Goal: Task Accomplishment & Management: Manage account settings

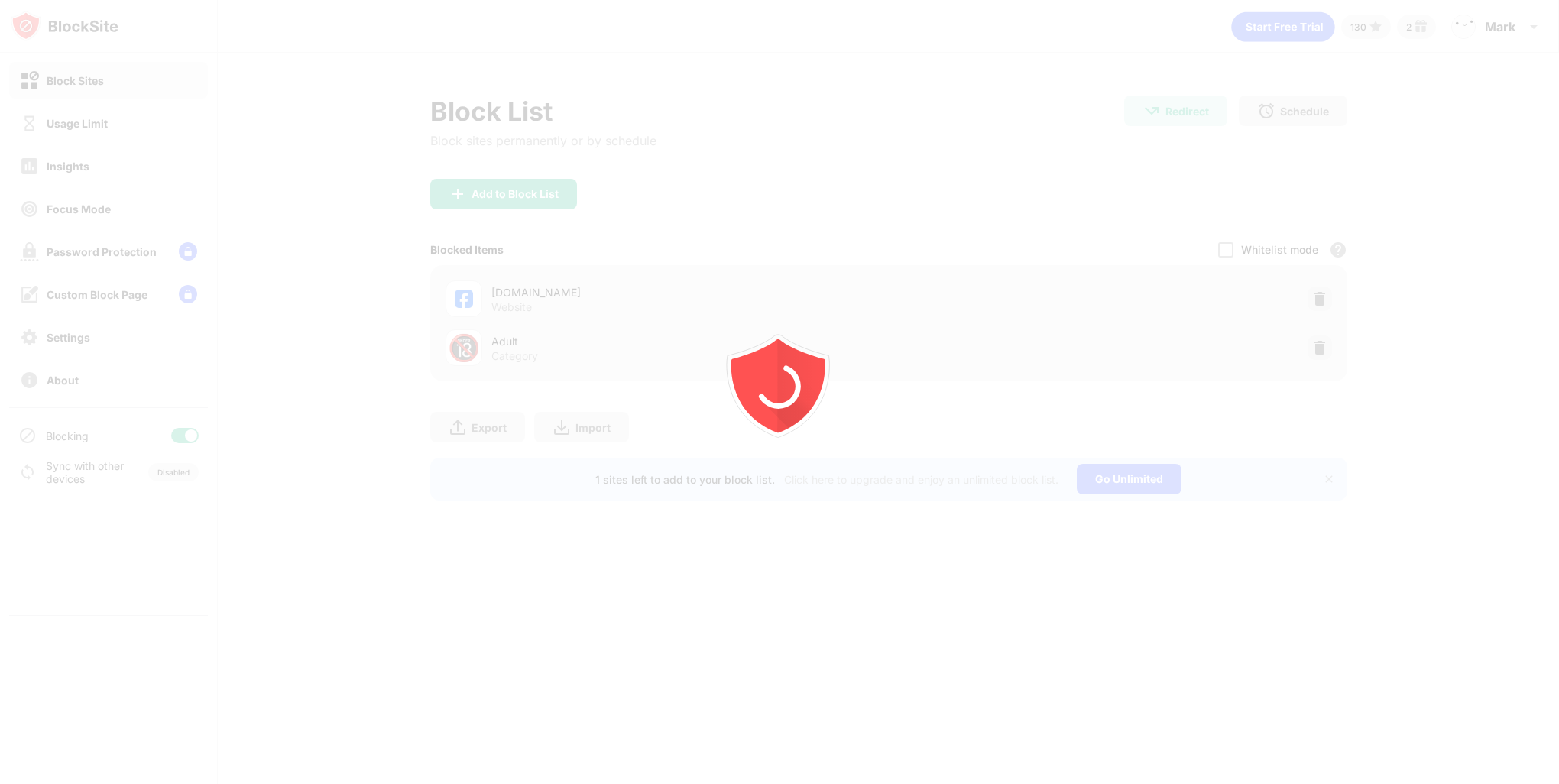
click at [1318, 305] on div at bounding box center [780, 392] width 1559 height 784
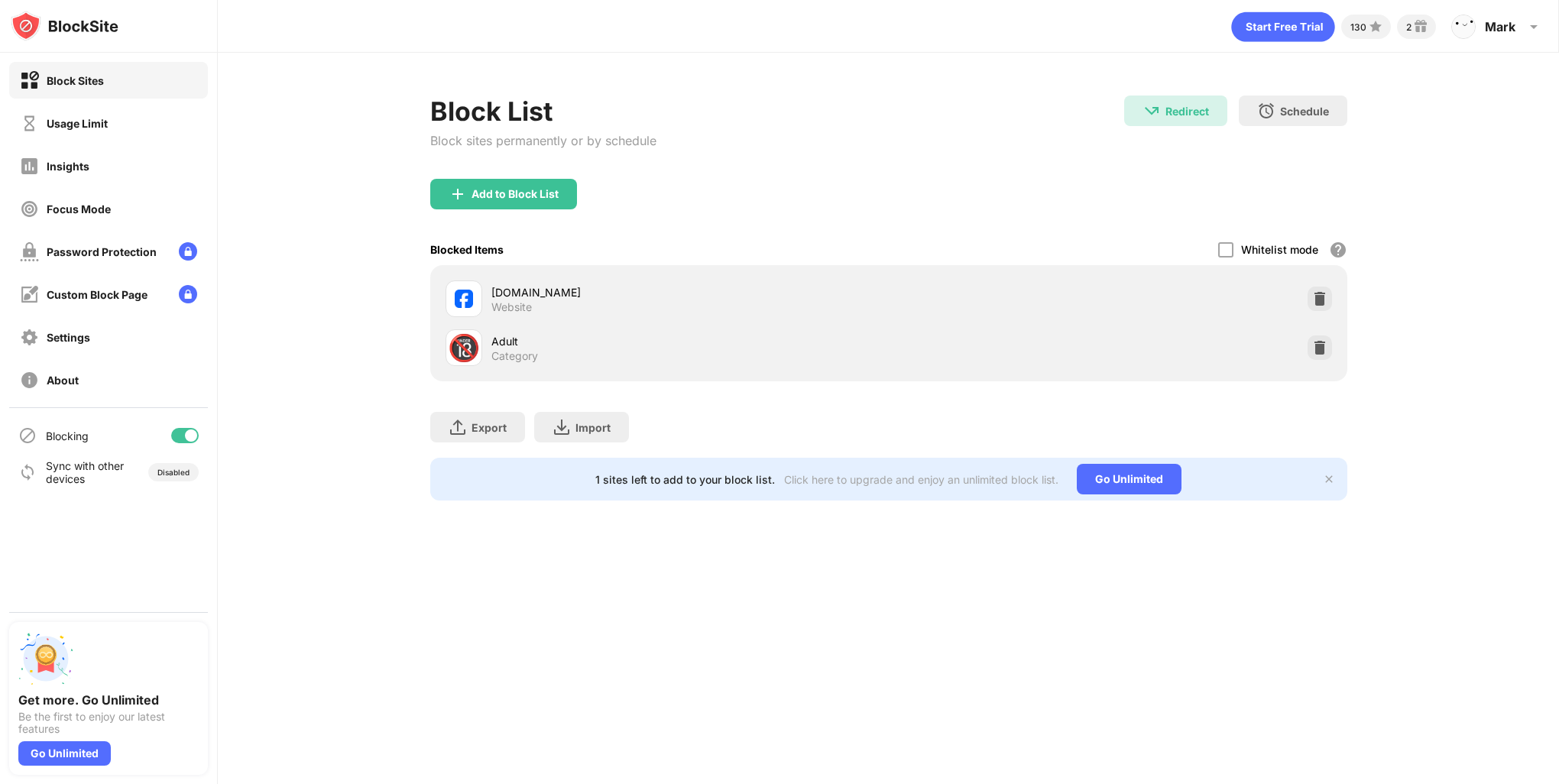
click at [1321, 292] on img at bounding box center [1320, 299] width 16 height 16
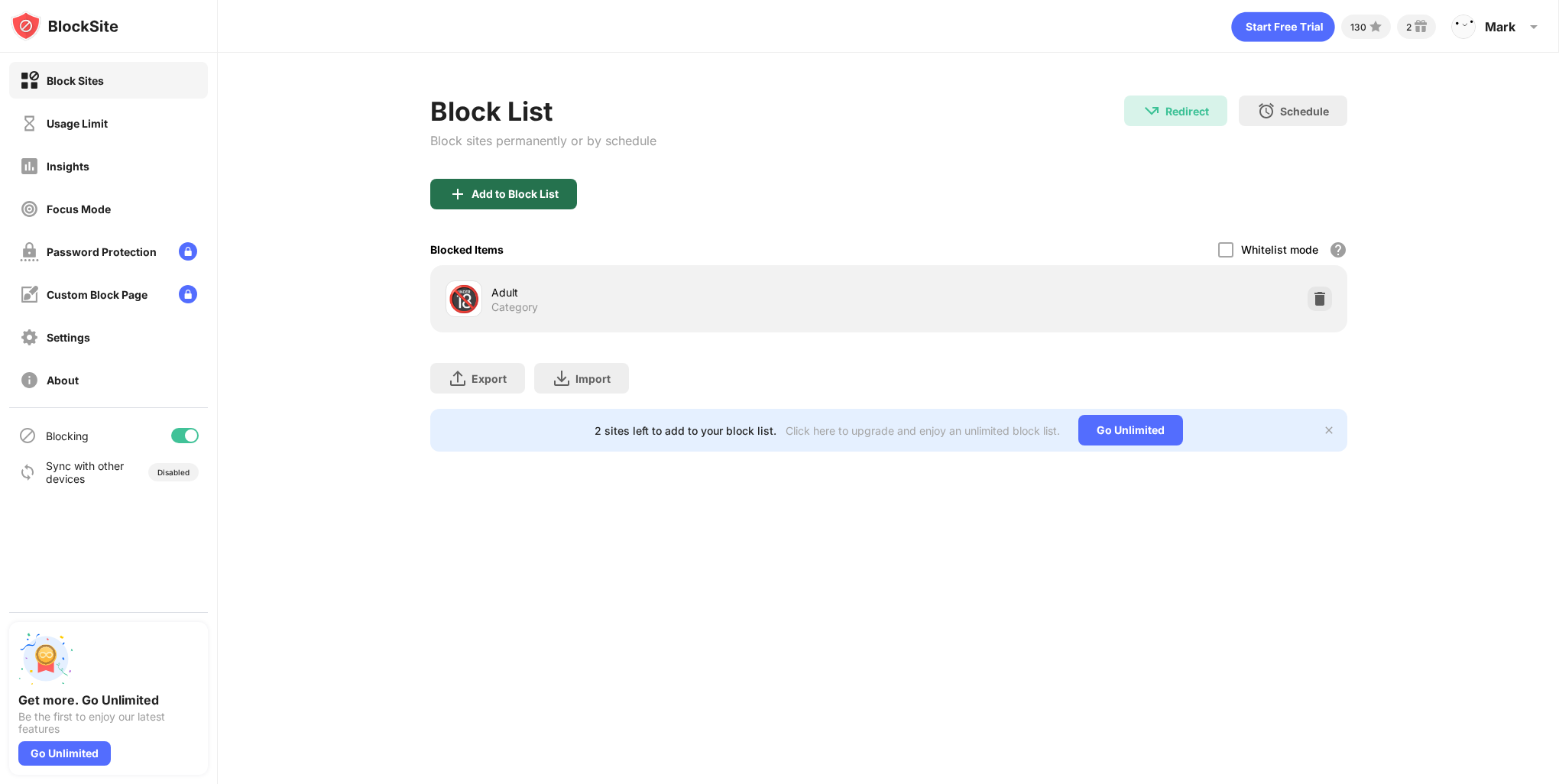
click at [505, 188] on div "Add to Block List" at bounding box center [515, 194] width 87 height 12
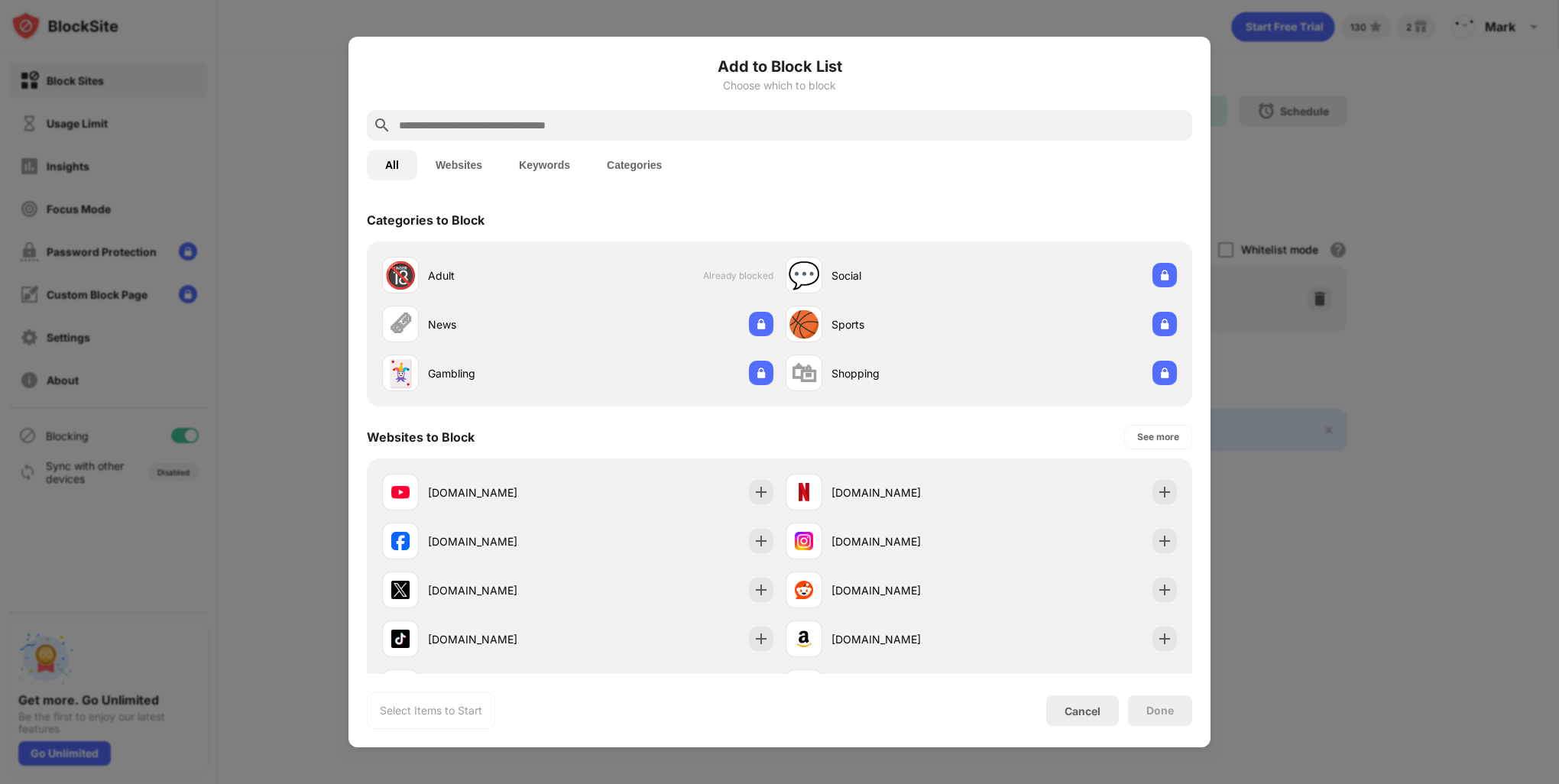
click at [561, 165] on button "Keywords" at bounding box center [544, 164] width 88 height 30
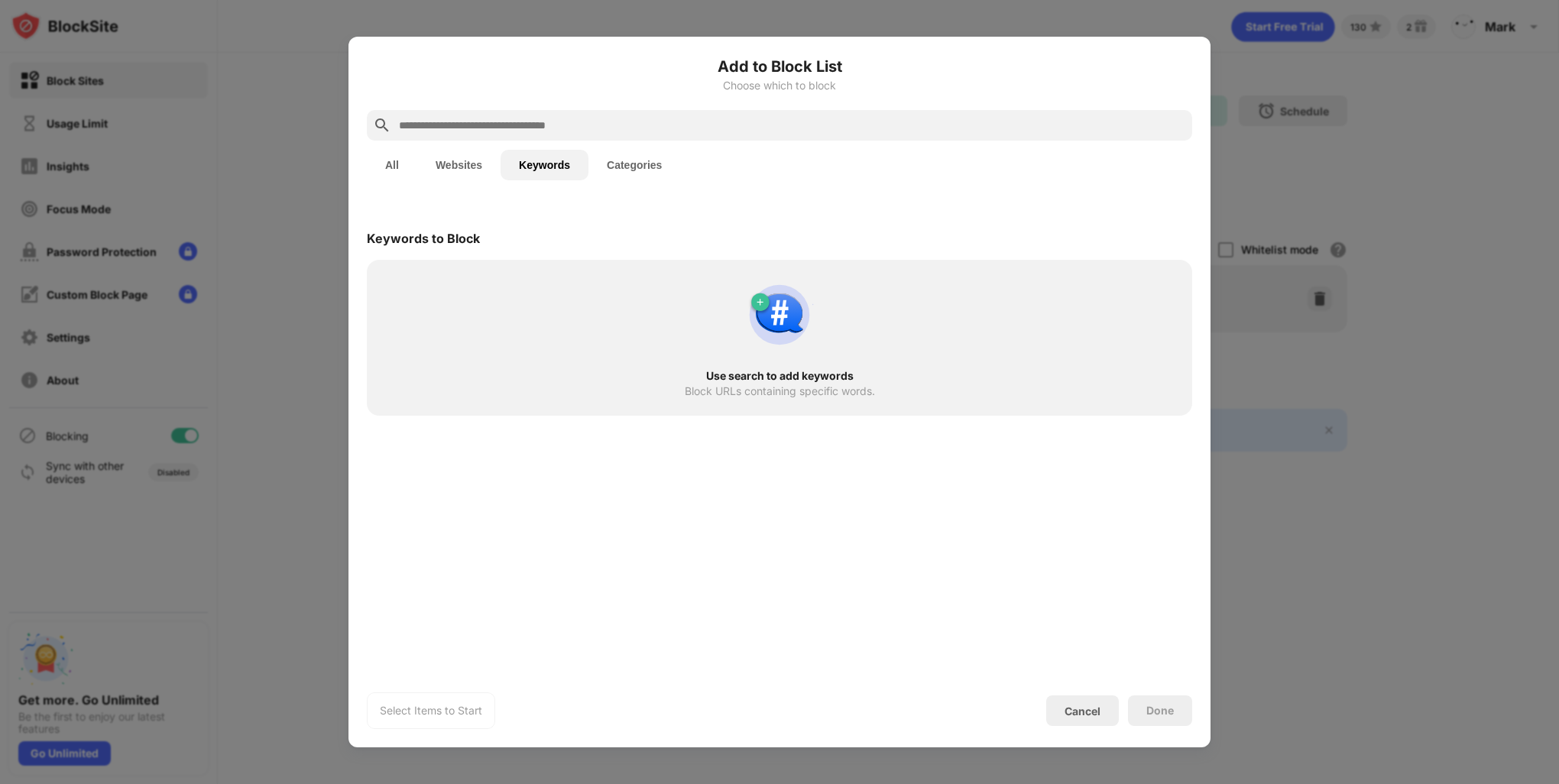
click at [574, 128] on input "text" at bounding box center [791, 125] width 789 height 19
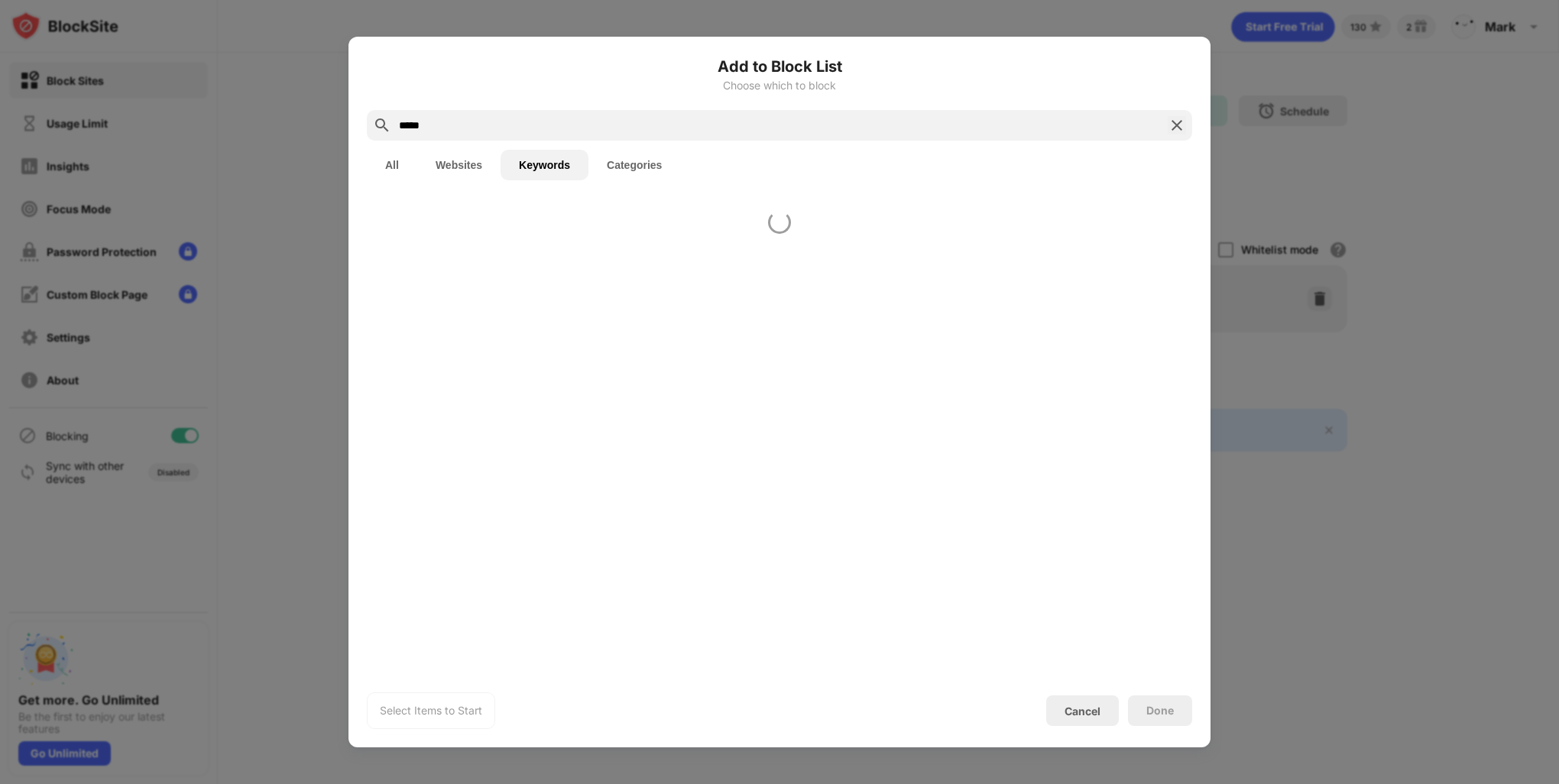
type input "*****"
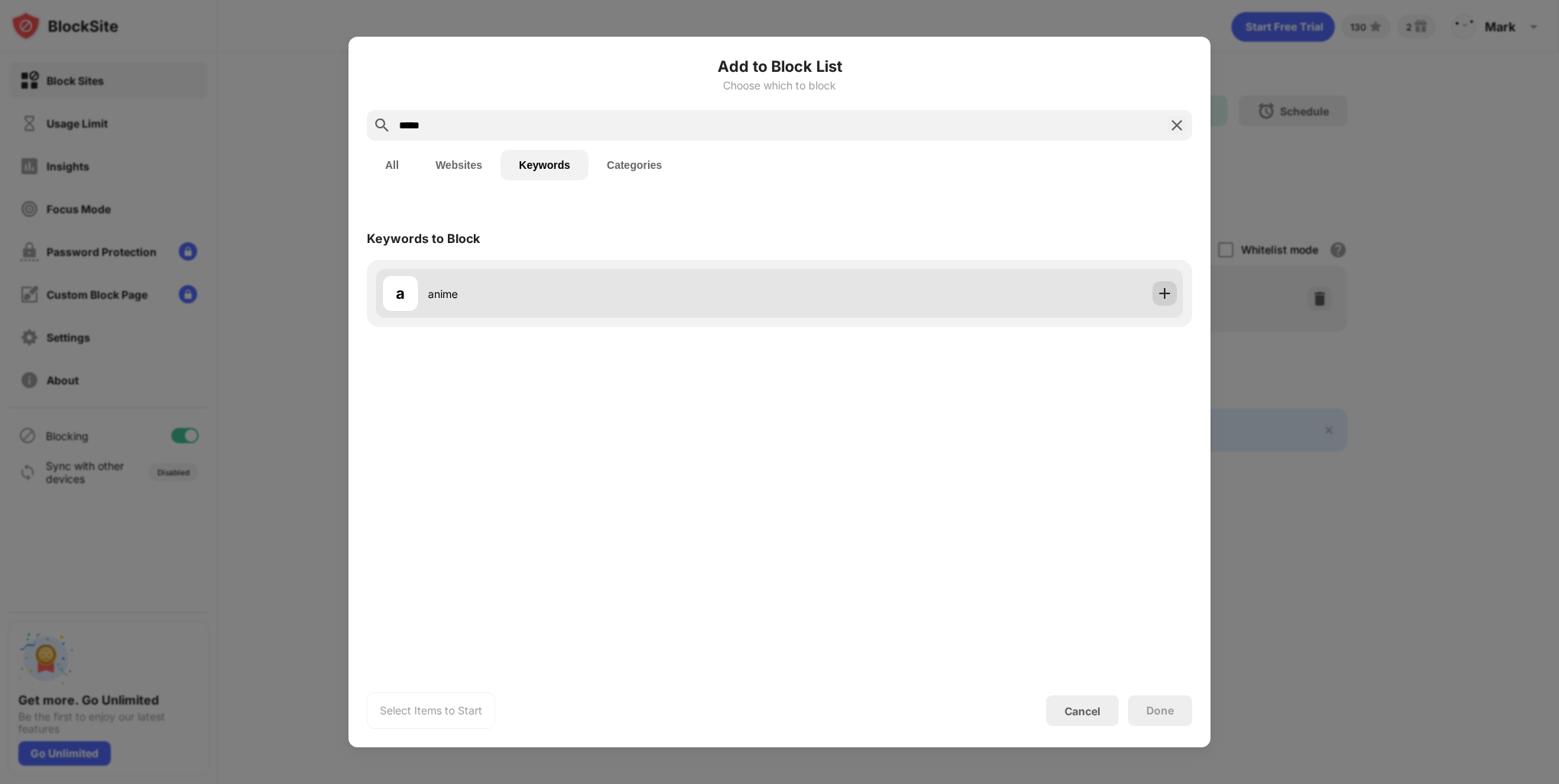
click at [1174, 290] on div at bounding box center [1164, 293] width 24 height 24
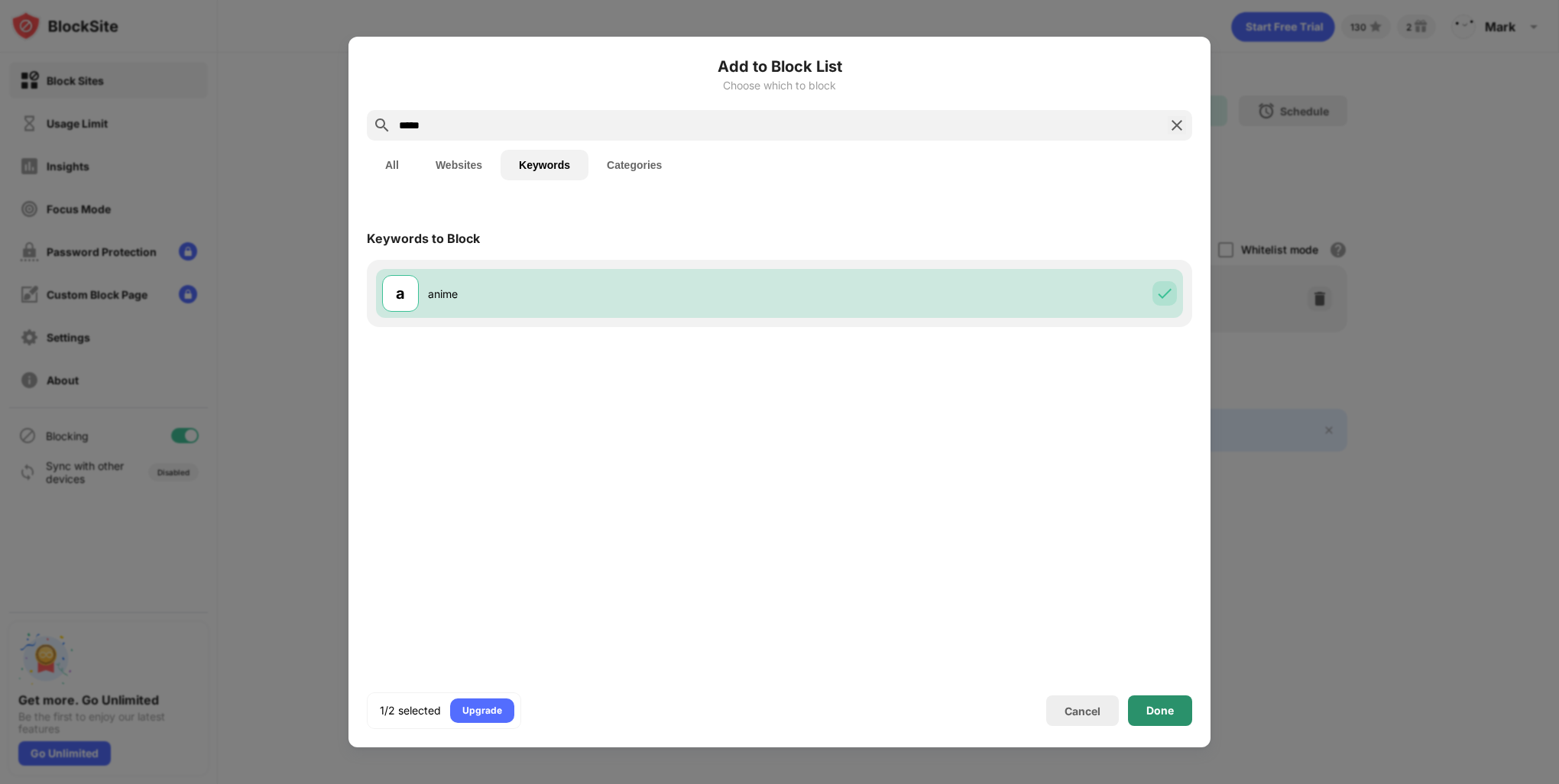
click at [1154, 703] on div "Done" at bounding box center [1160, 710] width 64 height 30
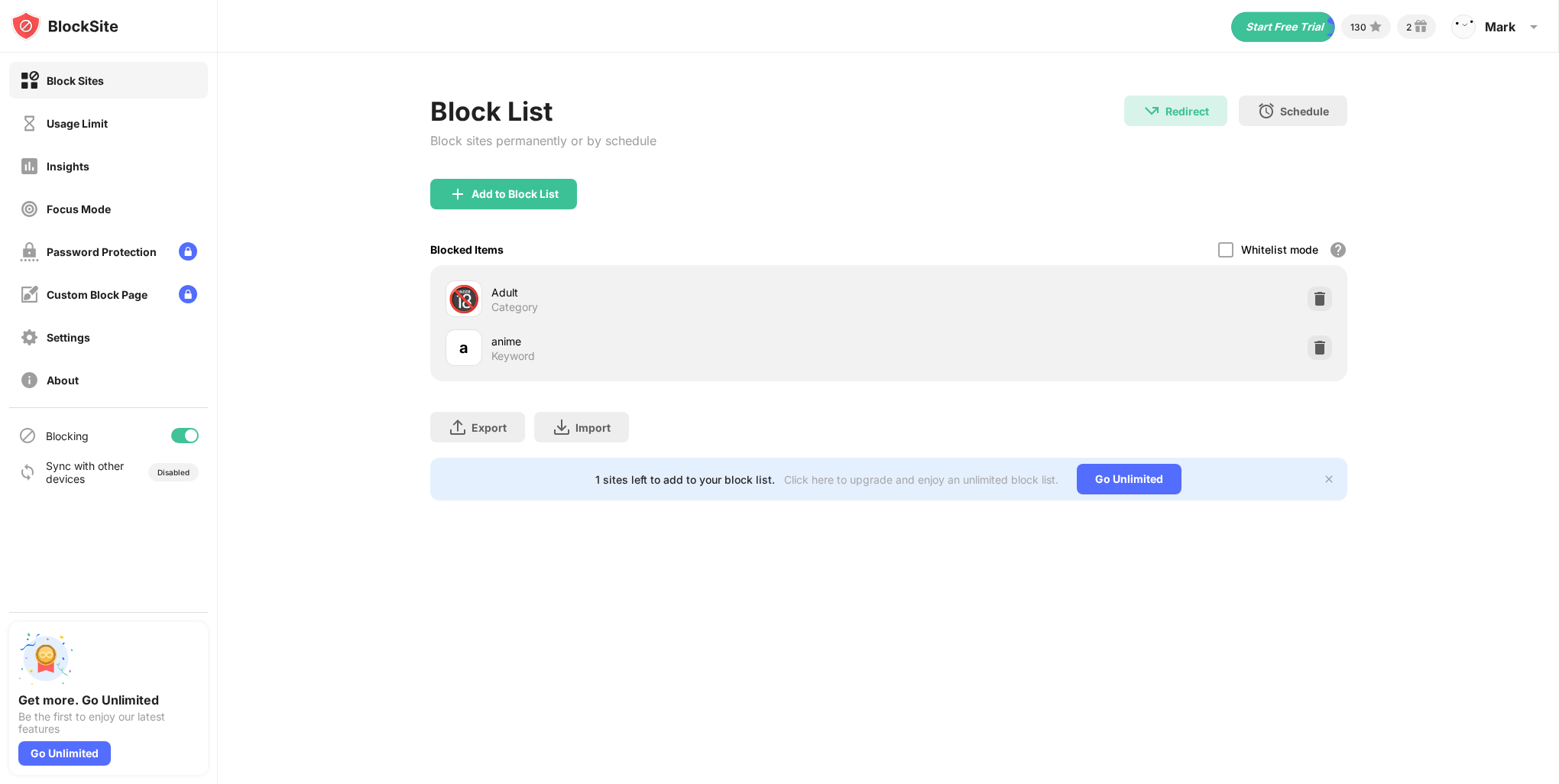
click at [880, 0] on html "Block Sites Usage Limit Insights Focus Mode Password Protection Custom Block Pa…" at bounding box center [780, 392] width 1559 height 784
